Goal: Transaction & Acquisition: Download file/media

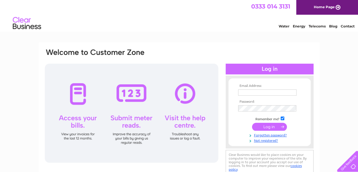
click at [259, 90] on input "text" at bounding box center [267, 93] width 58 height 6
type input "bookings@susmitas.uk"
click at [271, 124] on input "submit" at bounding box center [269, 127] width 35 height 8
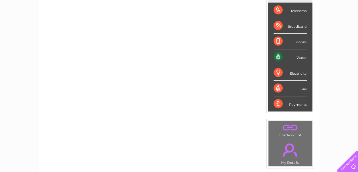
scroll to position [28, 0]
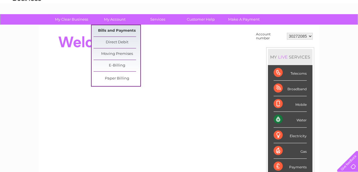
click at [117, 28] on link "Bills and Payments" at bounding box center [117, 30] width 47 height 11
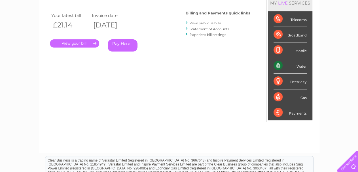
scroll to position [57, 0]
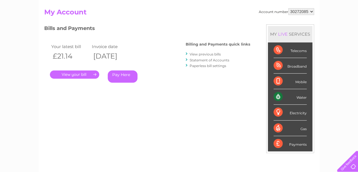
click at [206, 54] on link "View previous bills" at bounding box center [205, 54] width 31 height 4
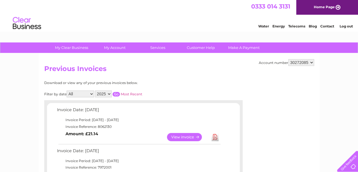
scroll to position [57, 0]
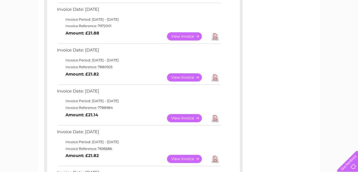
scroll to position [198, 0]
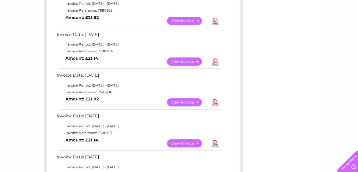
click at [216, 103] on link "Download" at bounding box center [215, 102] width 7 height 8
click at [215, 62] on link "Download" at bounding box center [215, 62] width 7 height 8
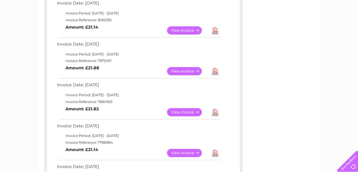
scroll to position [85, 0]
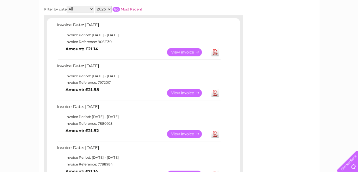
click at [215, 134] on link "Download" at bounding box center [215, 134] width 7 height 8
click at [216, 94] on link "Download" at bounding box center [215, 93] width 7 height 8
click at [215, 53] on link "Download" at bounding box center [215, 52] width 7 height 8
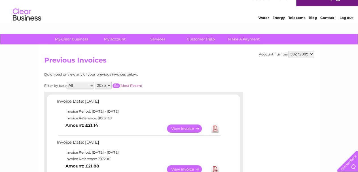
scroll to position [0, 0]
